Goal: Check status: Check status

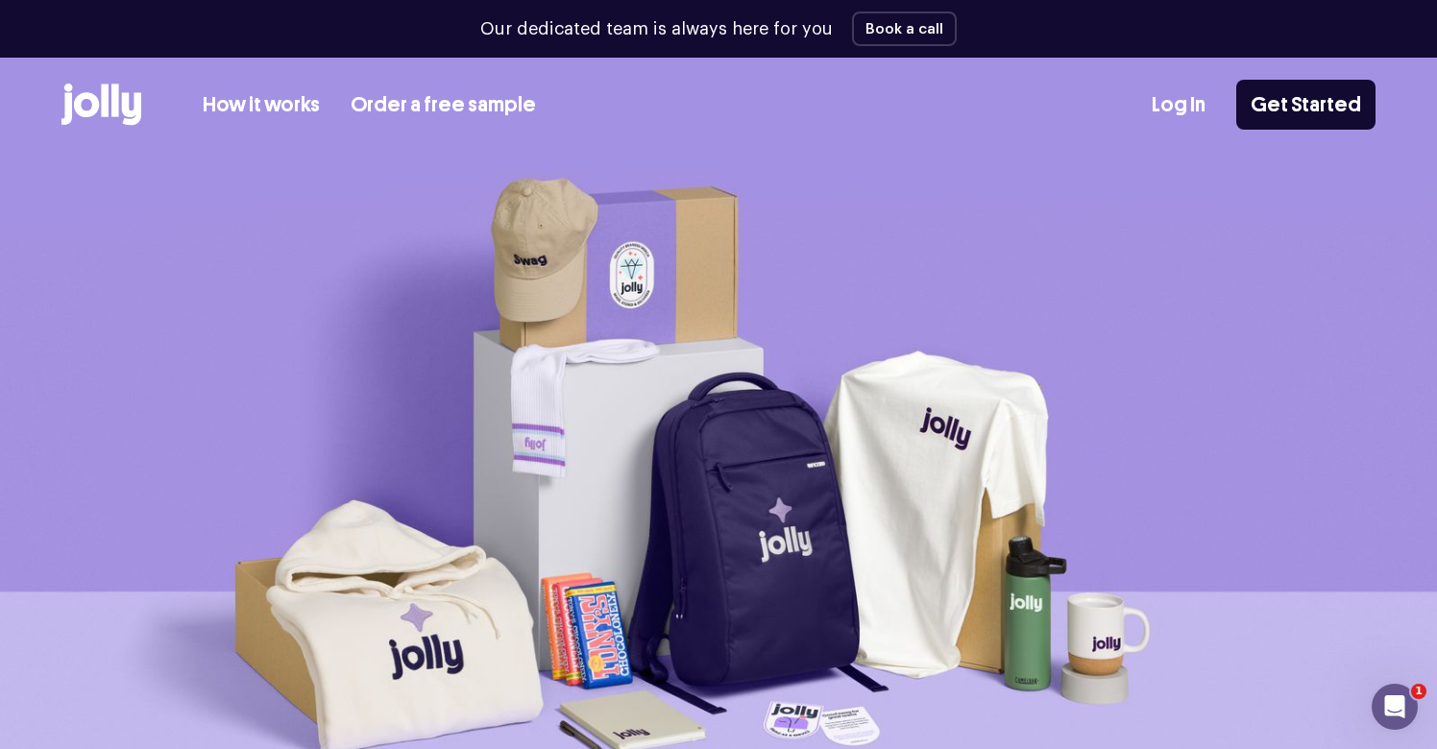
click at [1202, 104] on link "Log In" at bounding box center [1179, 105] width 54 height 32
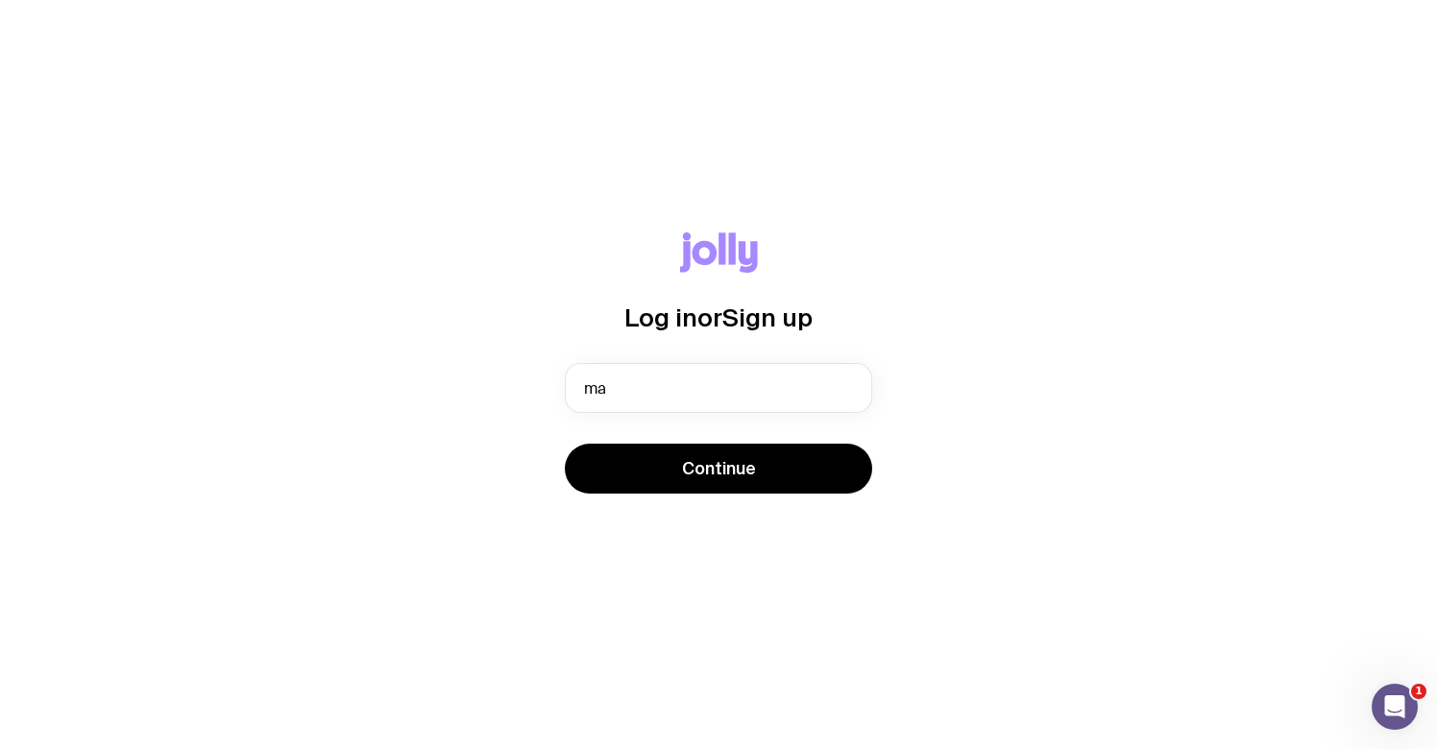
type input "m"
type input "[EMAIL_ADDRESS][DOMAIN_NAME]"
click at [719, 469] on button "Continue" at bounding box center [718, 469] width 307 height 50
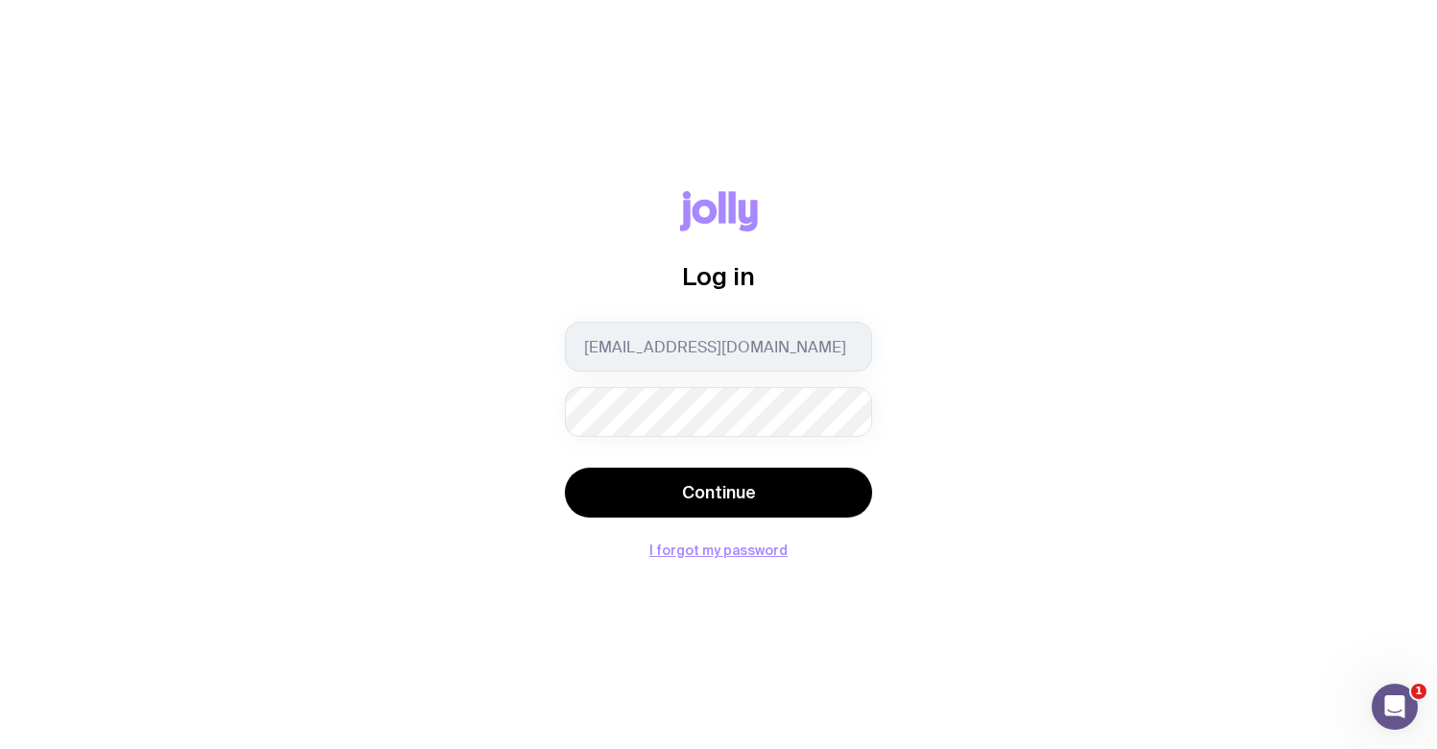
click at [719, 493] on button "Continue" at bounding box center [718, 493] width 307 height 50
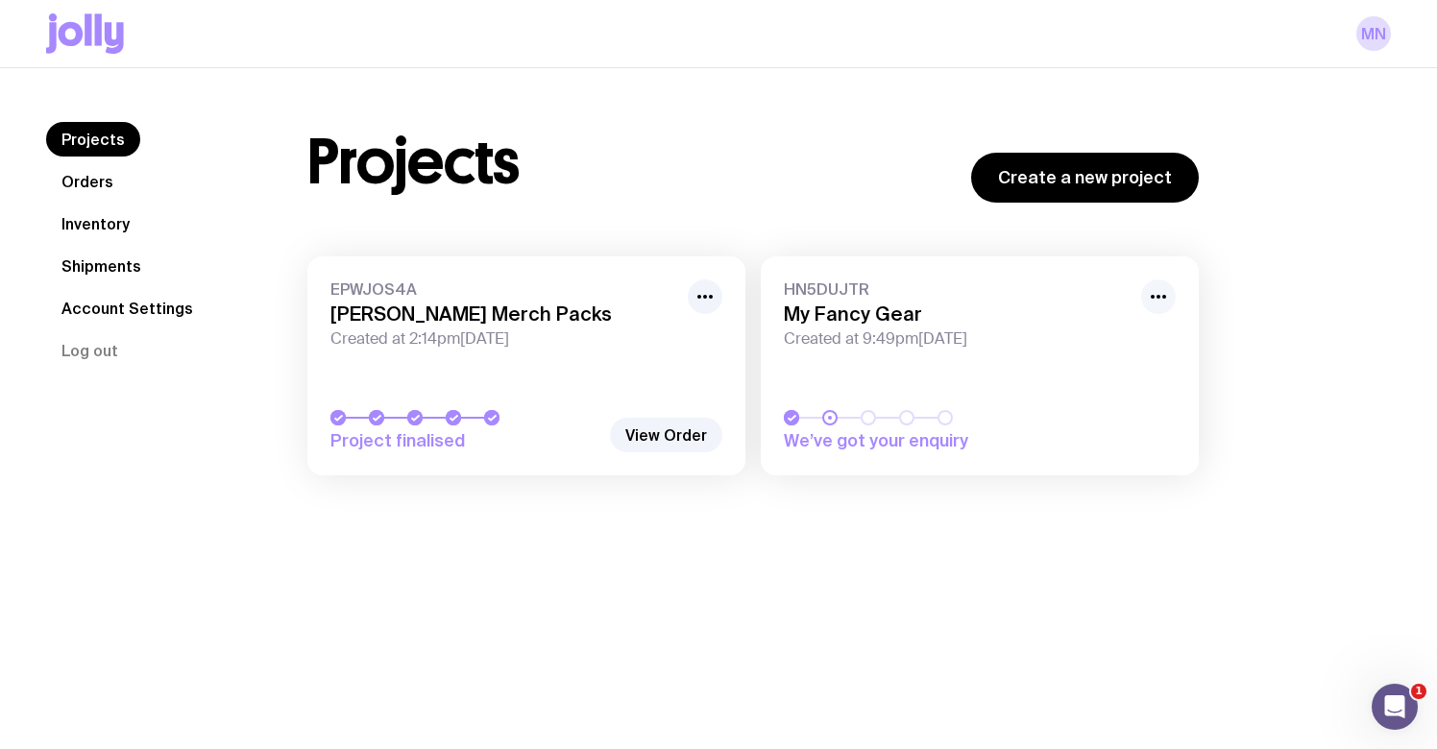
click at [1159, 295] on icon "button" at bounding box center [1158, 296] width 23 height 23
click at [1086, 366] on button "Unhide" at bounding box center [1114, 367] width 92 height 19
click at [1152, 296] on circle "button" at bounding box center [1153, 297] width 4 height 4
click at [1113, 370] on button "Hide" at bounding box center [1114, 367] width 92 height 19
click at [116, 268] on link "Shipments" at bounding box center [101, 266] width 110 height 35
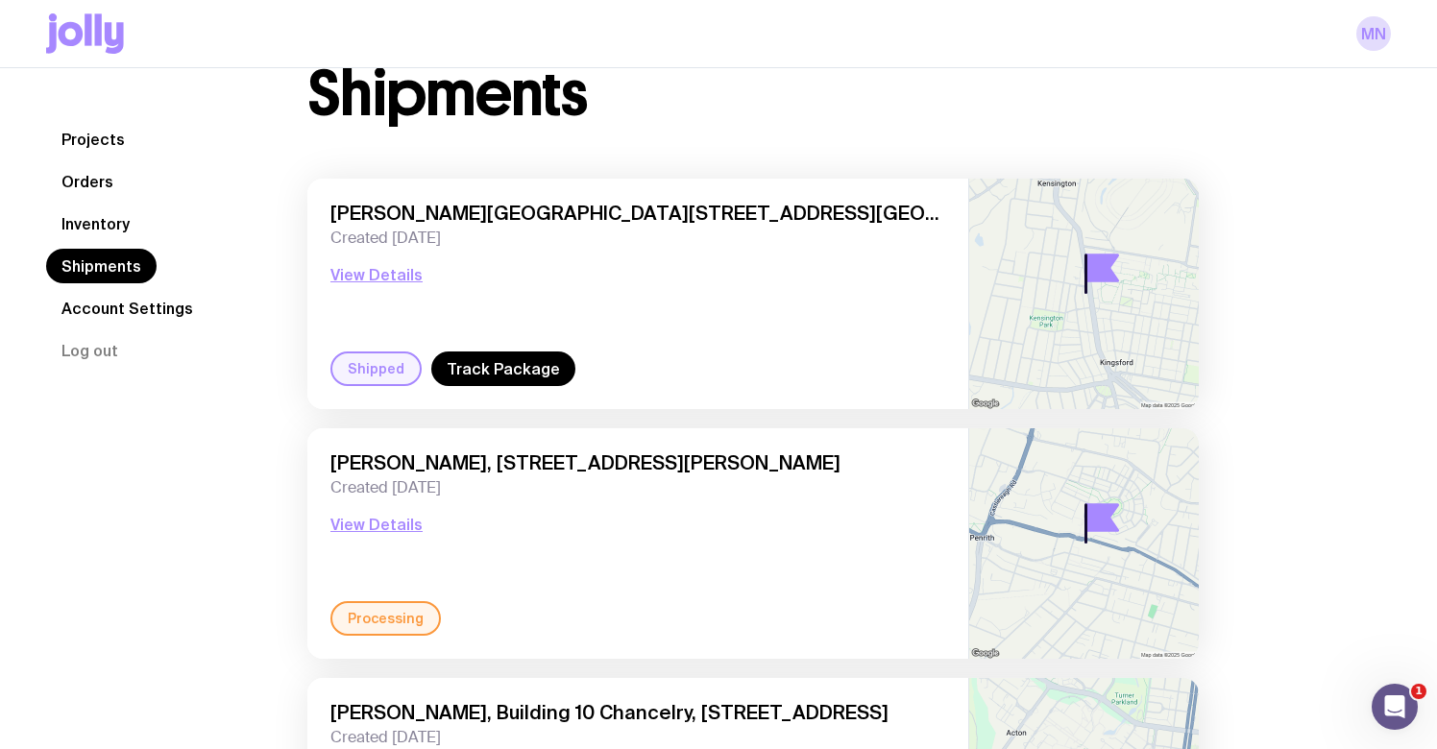
scroll to position [62, 0]
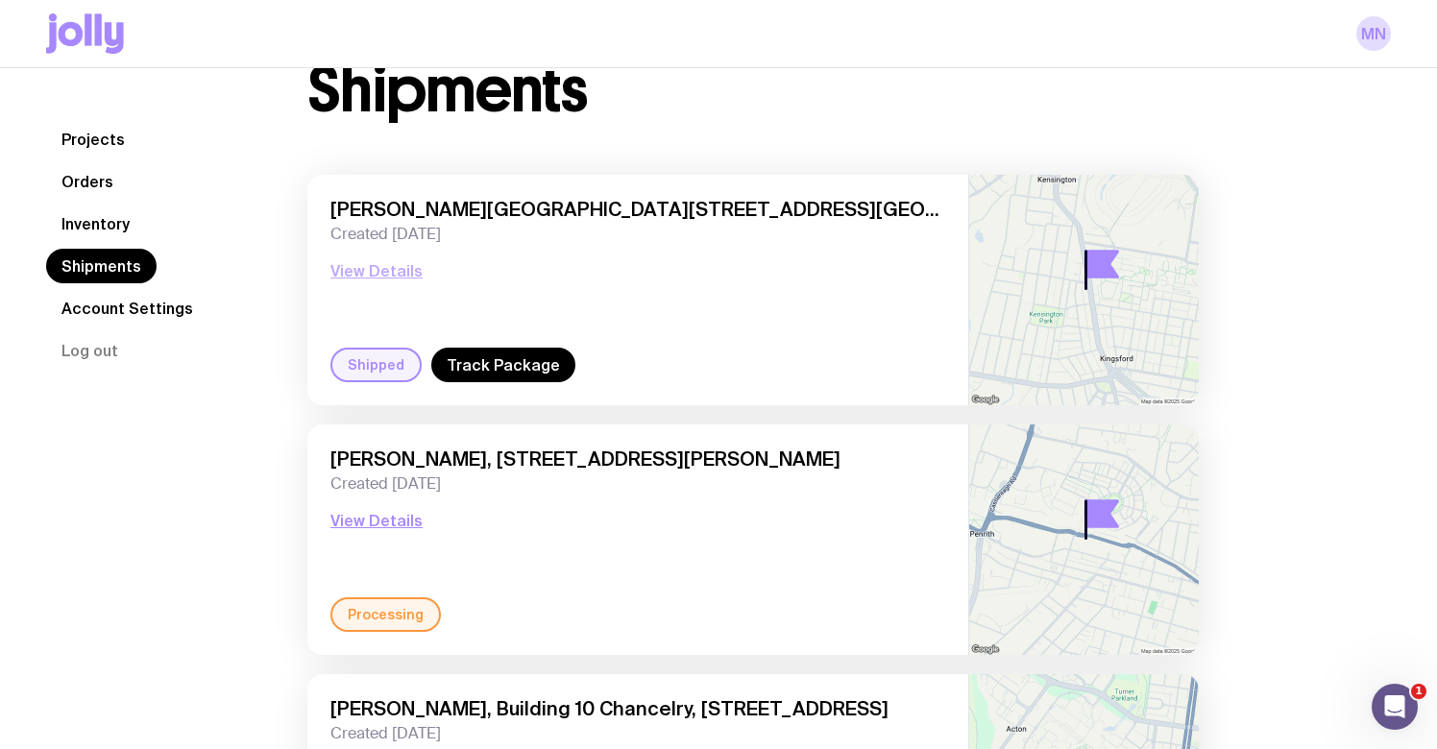
click at [381, 276] on button "View Details" at bounding box center [376, 270] width 92 height 23
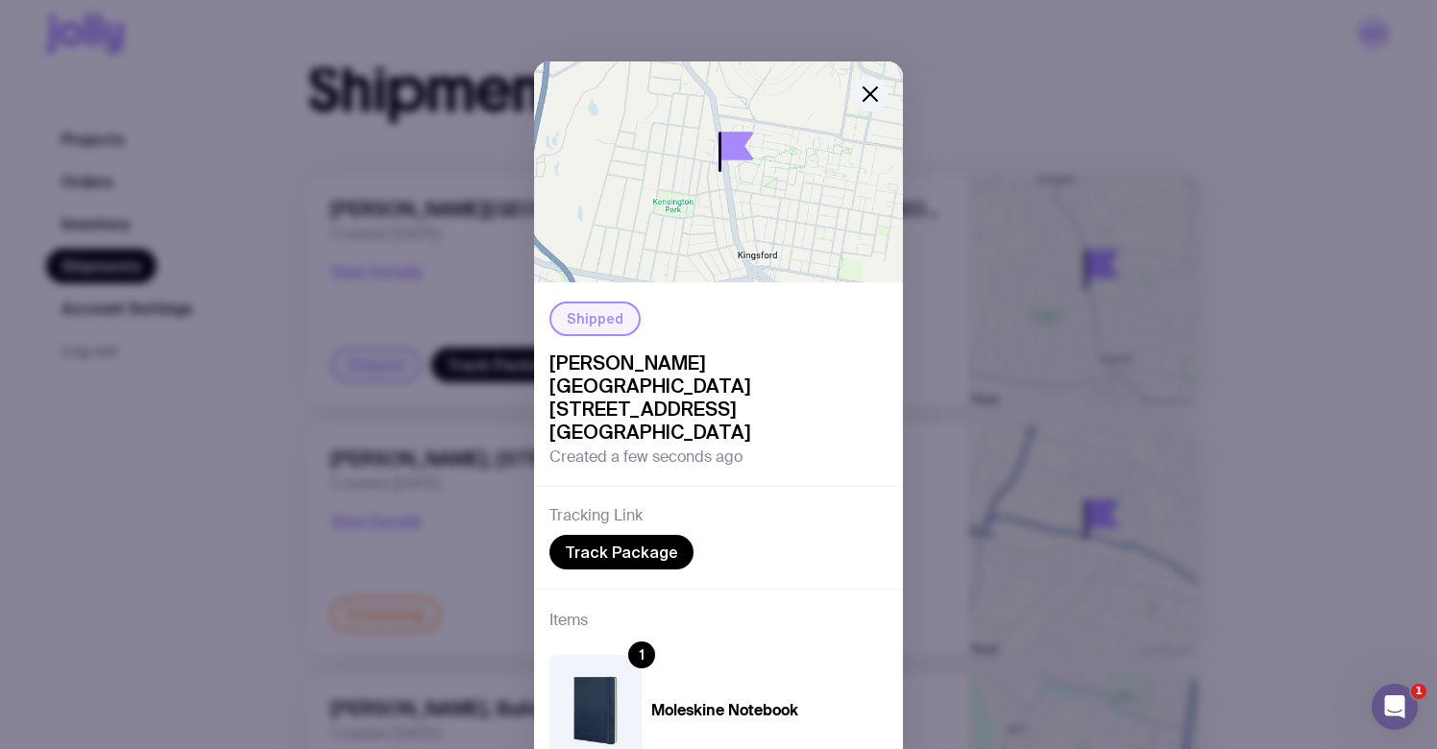
scroll to position [0, 0]
click at [872, 99] on icon "button" at bounding box center [870, 94] width 23 height 23
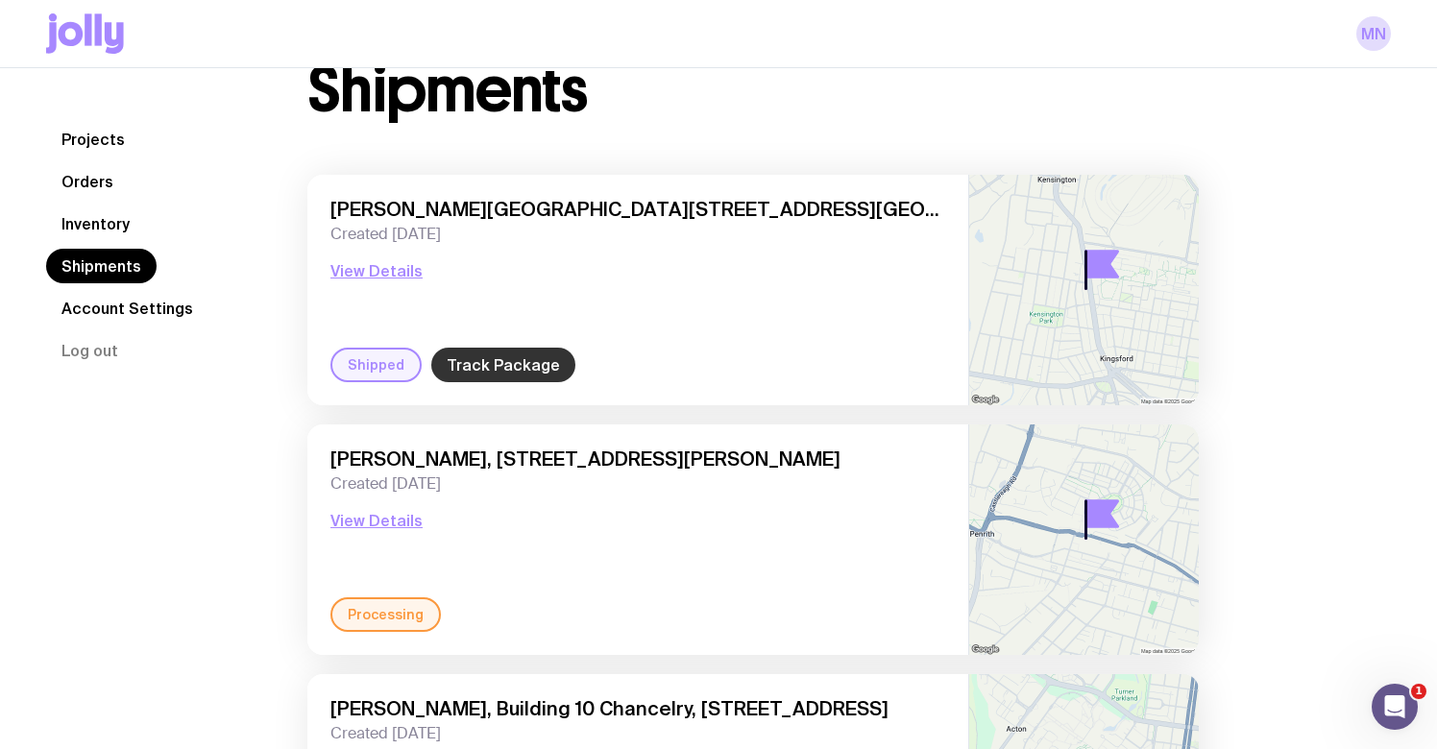
click at [511, 376] on link "Track Package" at bounding box center [503, 365] width 144 height 35
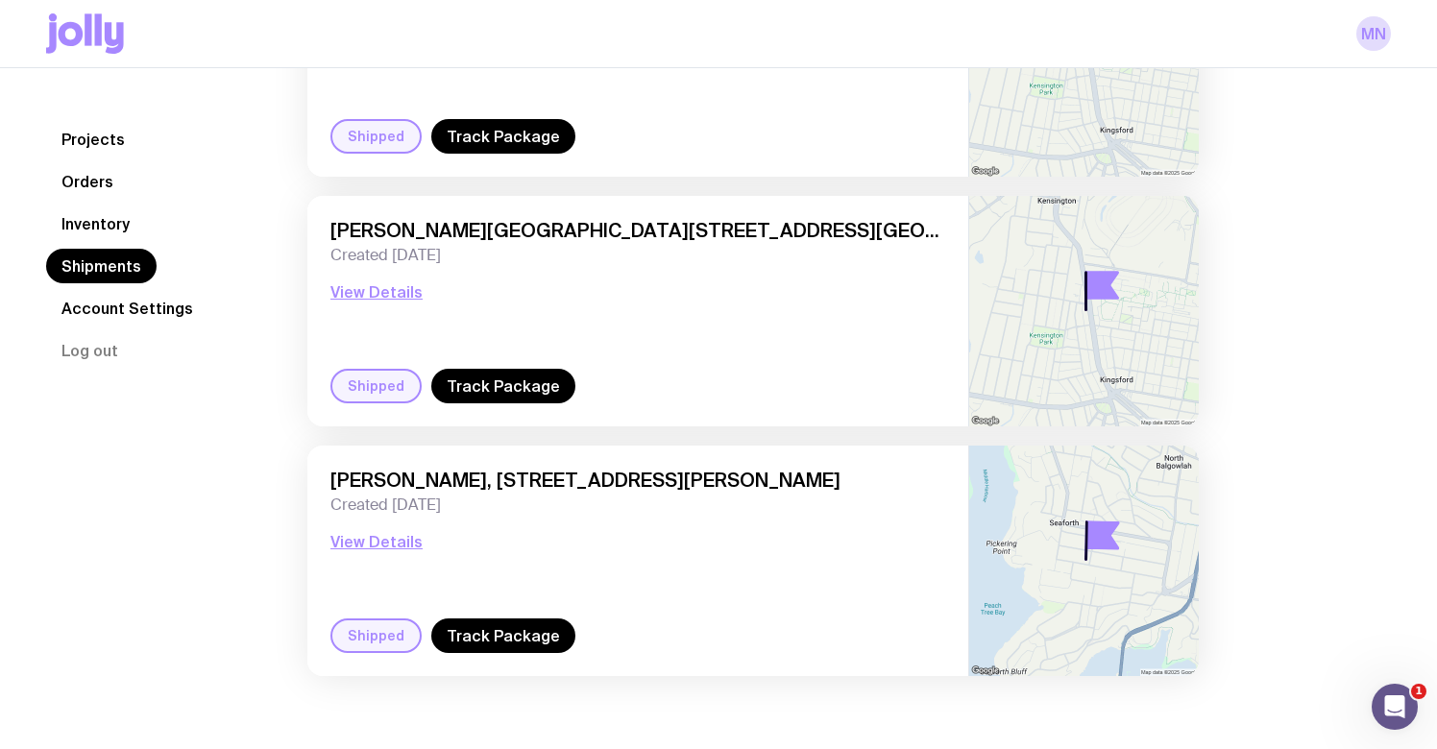
scroll to position [1790, 0]
click at [506, 636] on link "Track Package" at bounding box center [503, 636] width 144 height 35
